Goal: Transaction & Acquisition: Download file/media

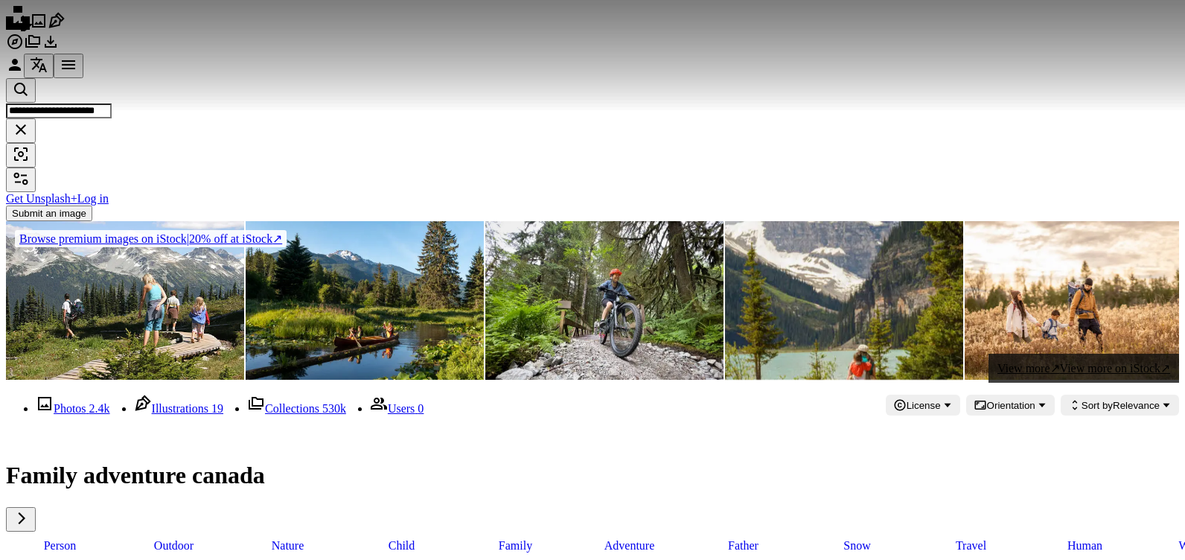
scroll to position [74, 0]
